Goal: Task Accomplishment & Management: Use online tool/utility

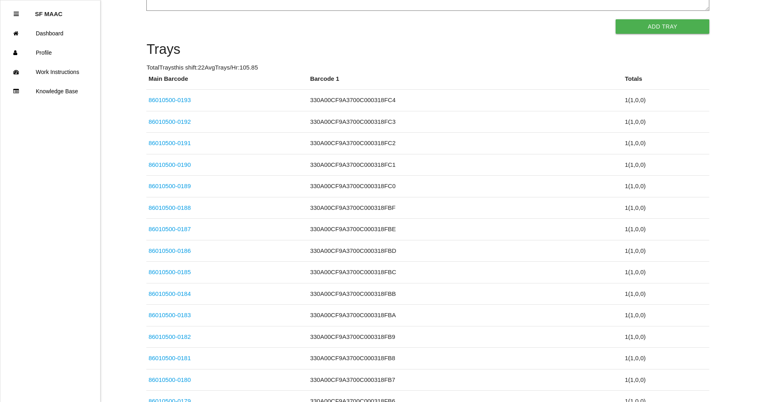
scroll to position [257, 0]
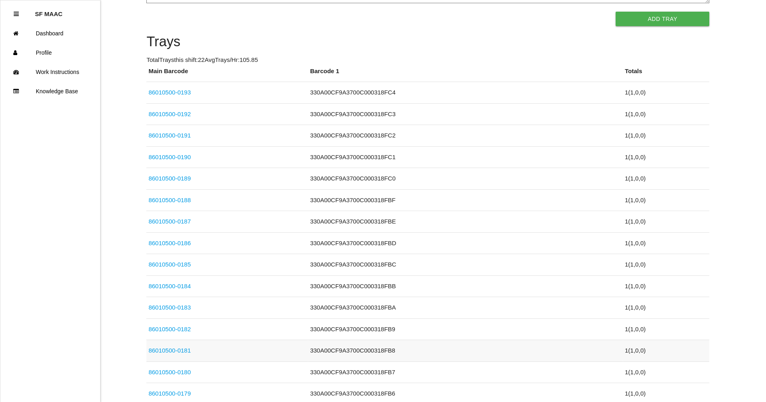
click at [360, 354] on td "330A00CF9A3700C000318FB8" at bounding box center [465, 351] width 315 height 22
click at [314, 352] on td "330A00CF9A3700C000318FB8" at bounding box center [465, 351] width 315 height 22
click at [184, 346] on td "86010500-0181" at bounding box center [227, 351] width 162 height 22
click at [184, 351] on link "86010500-0181" at bounding box center [169, 350] width 42 height 7
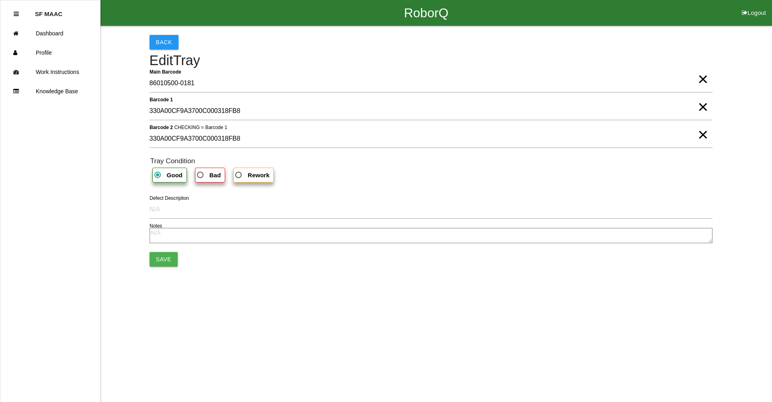
click at [701, 107] on span "×" at bounding box center [702, 99] width 10 height 16
click at [701, 133] on span "×" at bounding box center [702, 127] width 10 height 16
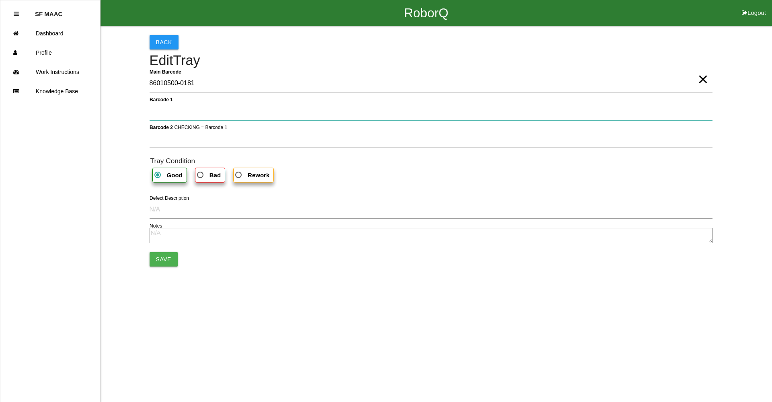
click at [670, 119] on 1 "Barcode 1" at bounding box center [431, 111] width 563 height 18
type 1 "330A00CF9A3700C000318FC5"
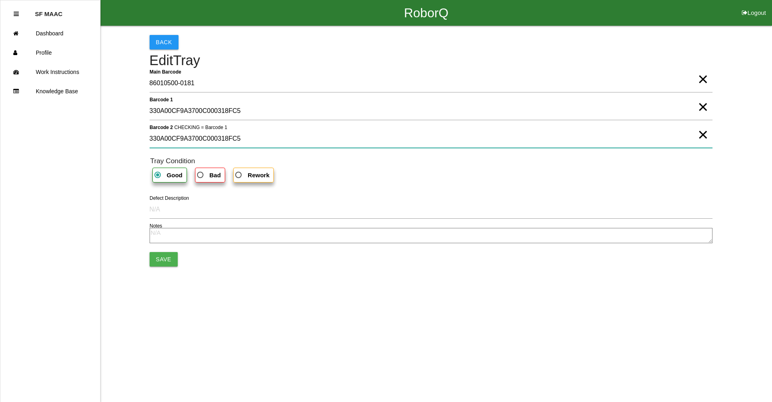
type 2 "330A00CF9A3700C000318FC5"
click at [170, 261] on button "Save" at bounding box center [164, 259] width 28 height 14
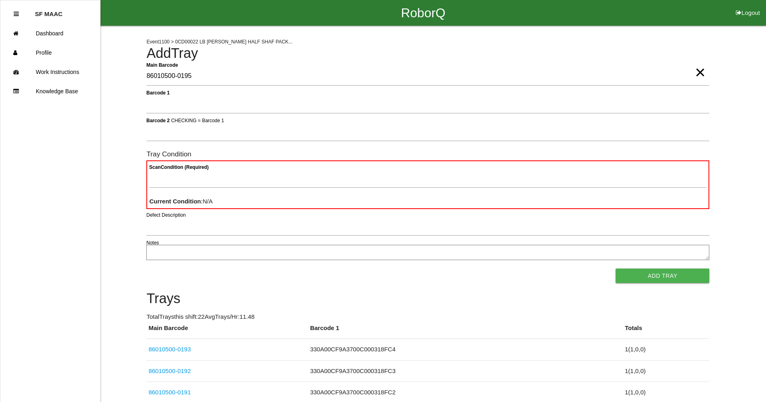
type Barcode "86010500-0195"
type Condition "ba"
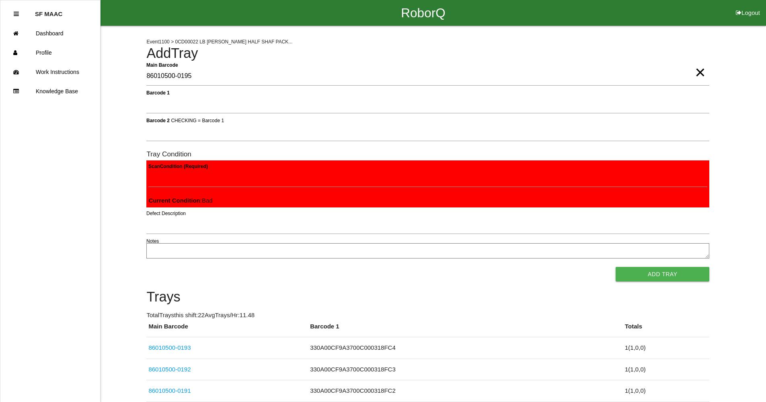
click at [190, 245] on textarea "Notes" at bounding box center [427, 250] width 563 height 15
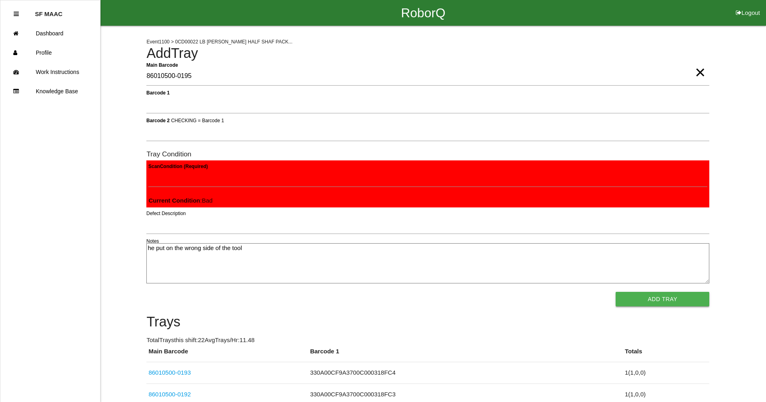
type textarea "he put on the wrong side of the tool"
click at [628, 299] on button "Add Tray" at bounding box center [662, 299] width 94 height 14
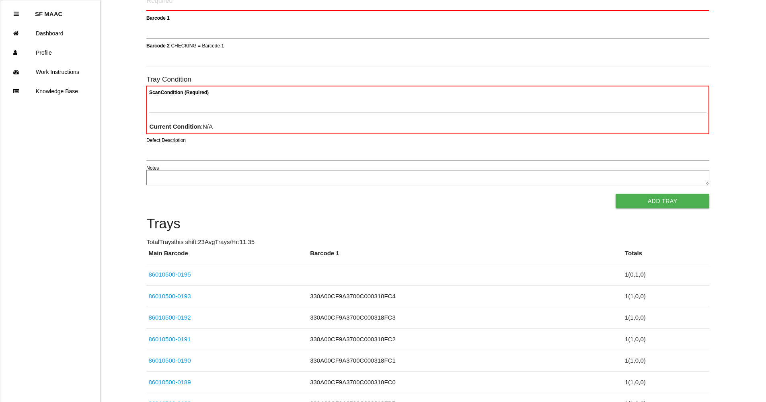
scroll to position [91, 0]
